Goal: Task Accomplishment & Management: Use online tool/utility

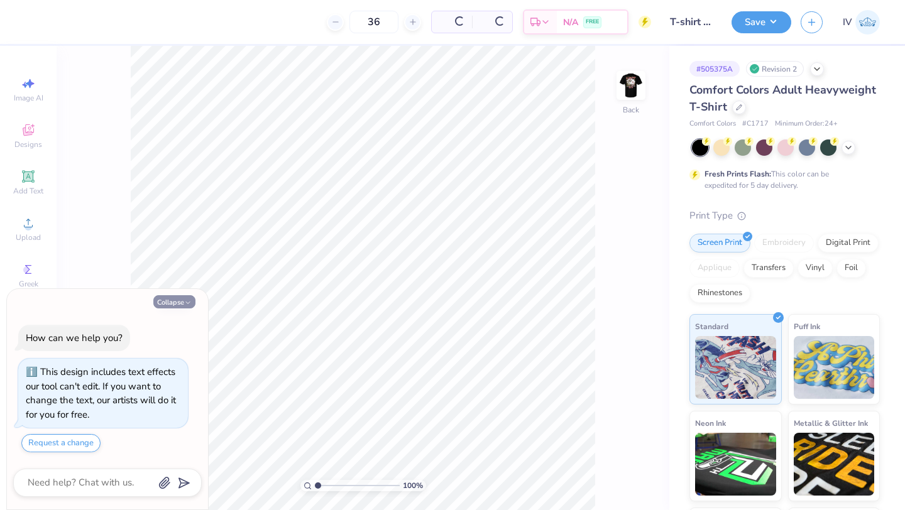
click at [174, 301] on button "Collapse" at bounding box center [174, 301] width 42 height 13
type textarea "x"
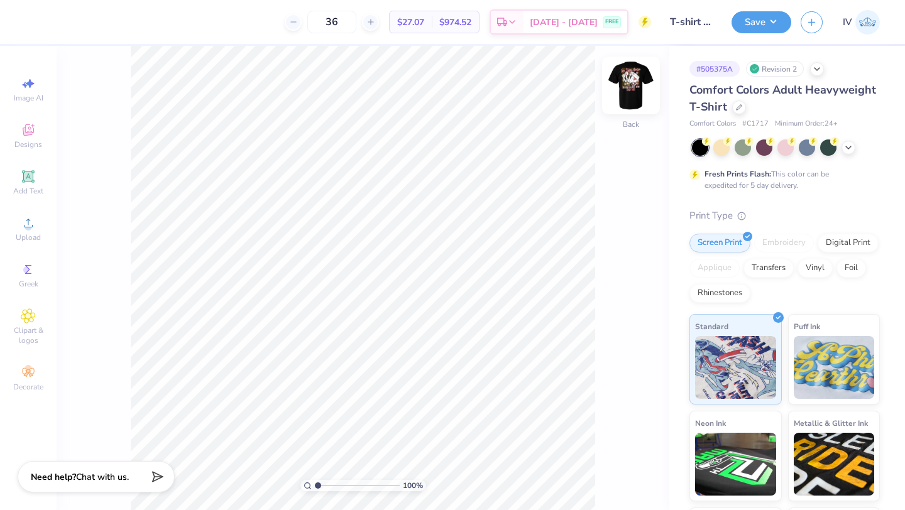
click at [631, 84] on img at bounding box center [631, 85] width 50 height 50
click at [113, 19] on div "Art colors 36 $31.38 Per Item $1,129.68 Total Est. Delivery [DATE] - [DATE] FRE…" at bounding box center [452, 22] width 905 height 44
click at [101, 23] on div at bounding box center [102, 21] width 18 height 18
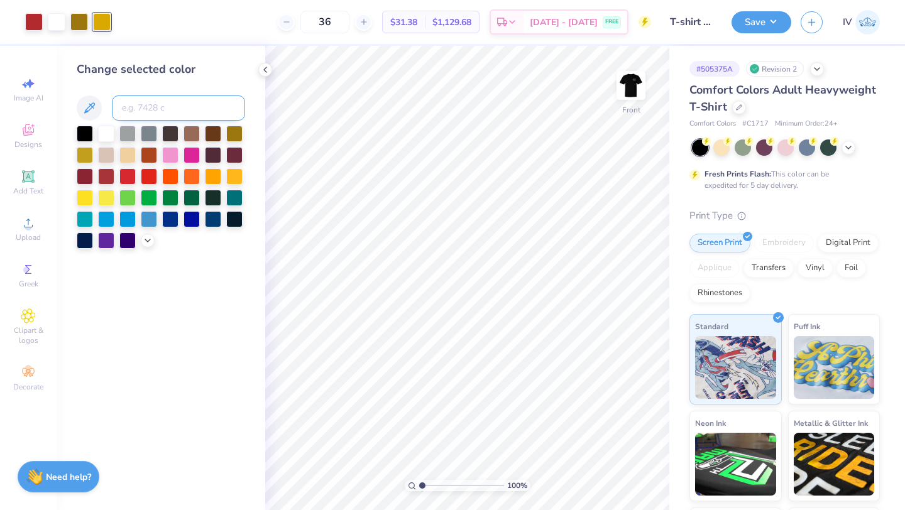
click at [159, 106] on input at bounding box center [178, 108] width 133 height 25
type input "126"
click at [262, 71] on icon at bounding box center [265, 70] width 10 height 10
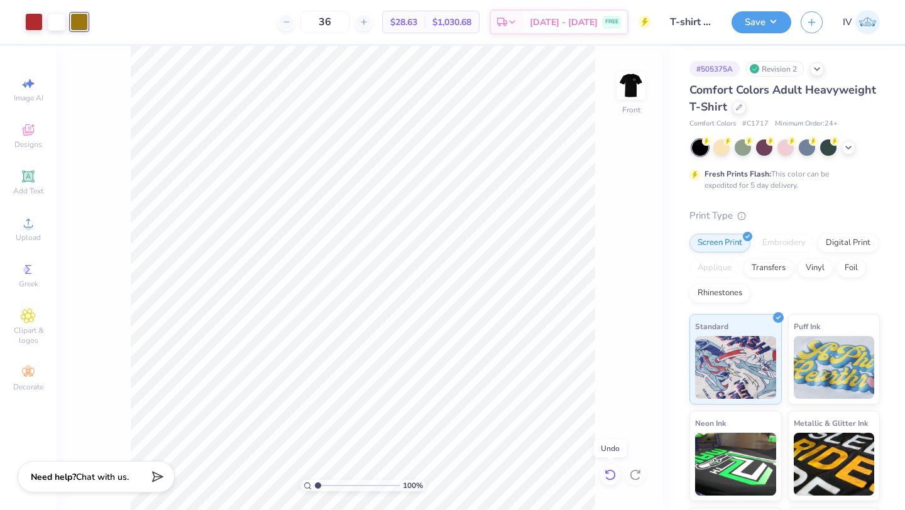
click at [607, 477] on icon at bounding box center [610, 475] width 13 height 13
click at [636, 475] on icon at bounding box center [635, 475] width 13 height 13
click at [609, 476] on icon at bounding box center [610, 475] width 13 height 13
click at [634, 476] on icon at bounding box center [635, 475] width 13 height 13
click at [610, 472] on icon at bounding box center [610, 475] width 13 height 13
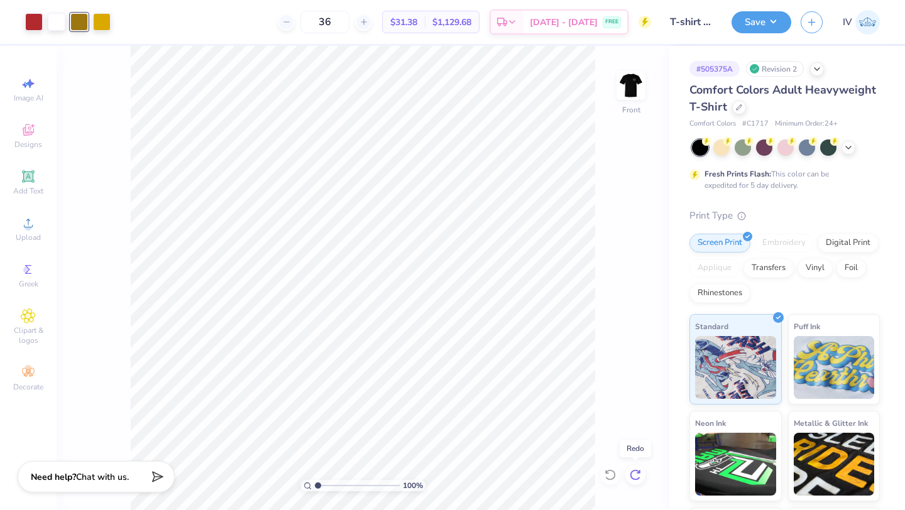
click at [637, 474] on icon at bounding box center [635, 475] width 13 height 13
click at [605, 473] on icon at bounding box center [610, 475] width 13 height 13
click at [79, 26] on div at bounding box center [79, 22] width 18 height 18
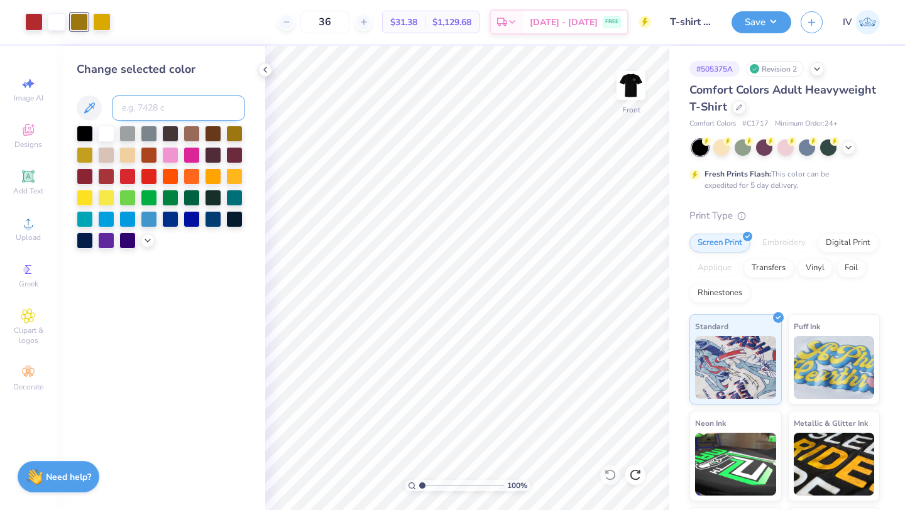
click at [136, 114] on input at bounding box center [178, 108] width 133 height 25
type input "110"
click at [269, 72] on icon at bounding box center [265, 70] width 10 height 10
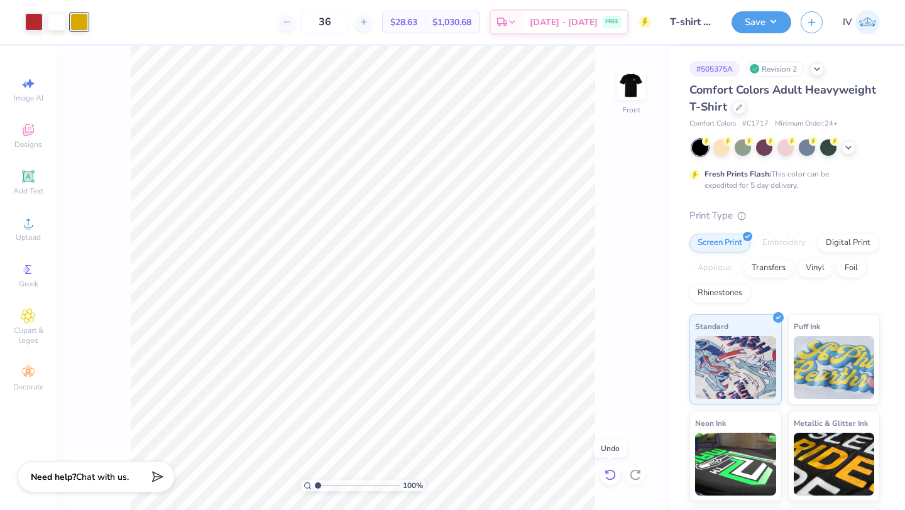
click at [610, 472] on icon at bounding box center [610, 475] width 13 height 13
click at [637, 473] on icon at bounding box center [638, 472] width 3 height 3
click at [759, 18] on button "Save" at bounding box center [762, 20] width 60 height 22
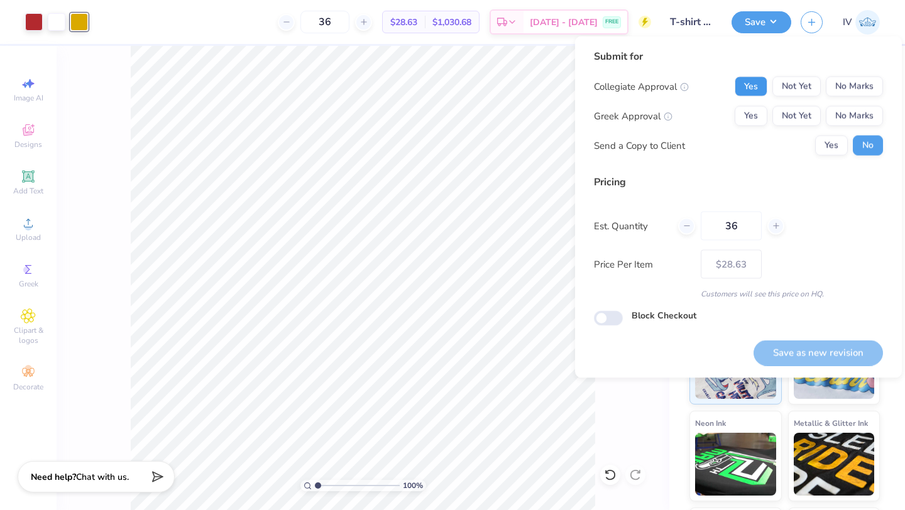
click at [753, 83] on button "Yes" at bounding box center [751, 87] width 33 height 20
click at [751, 116] on button "Yes" at bounding box center [751, 116] width 33 height 20
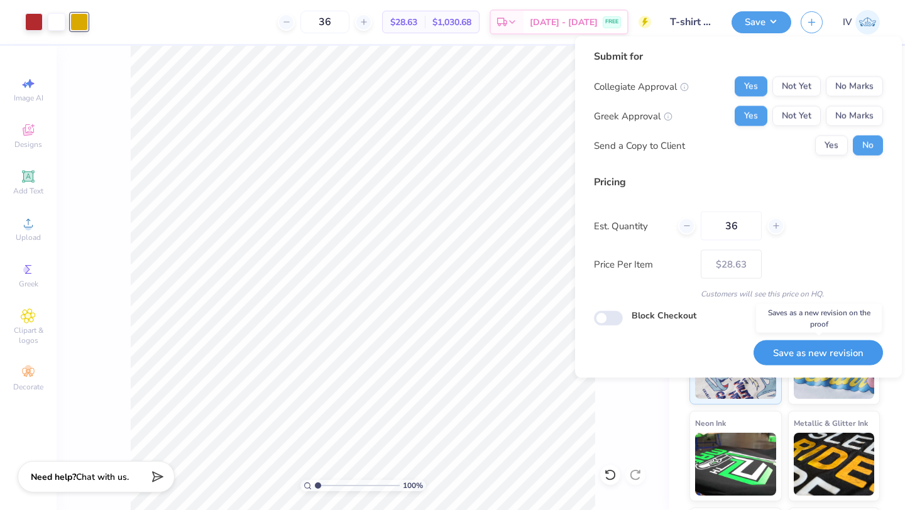
click at [817, 349] on button "Save as new revision" at bounding box center [819, 353] width 130 height 26
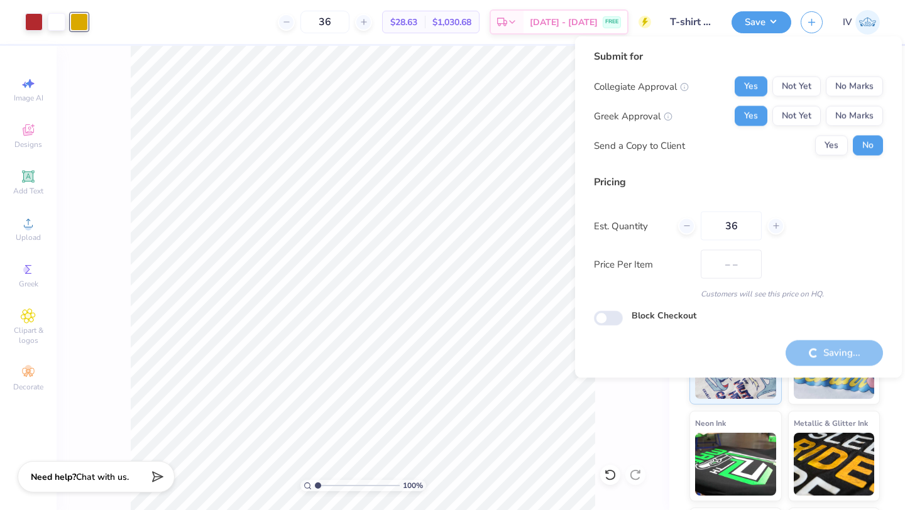
type input "$28.63"
